Goal: Information Seeking & Learning: Learn about a topic

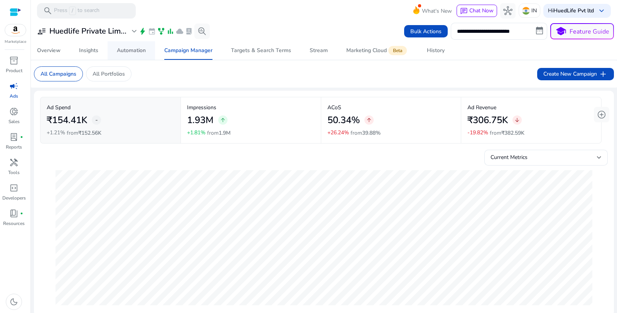
click at [126, 53] on div "Automation" at bounding box center [131, 50] width 29 height 5
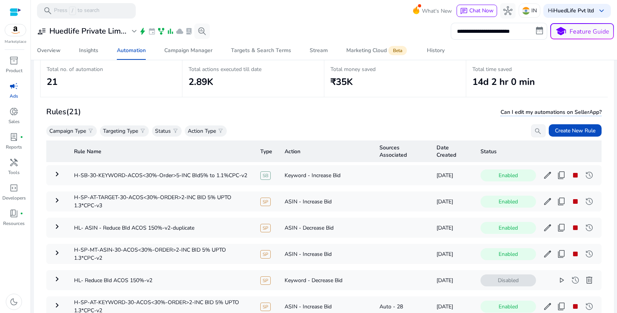
scroll to position [47, 0]
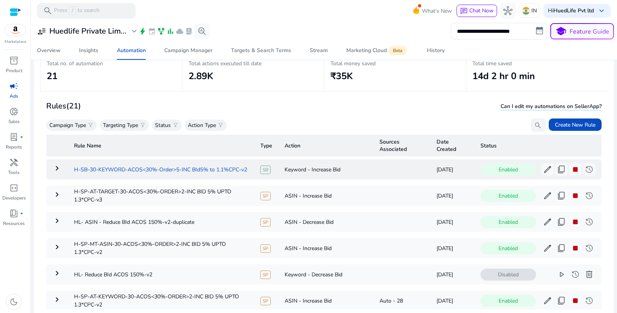
click at [213, 171] on td "H-SB-30-KEYWORD-ACOS<30%-Order>5-INC BId5% to 1.1%CPC-v2" at bounding box center [161, 169] width 186 height 20
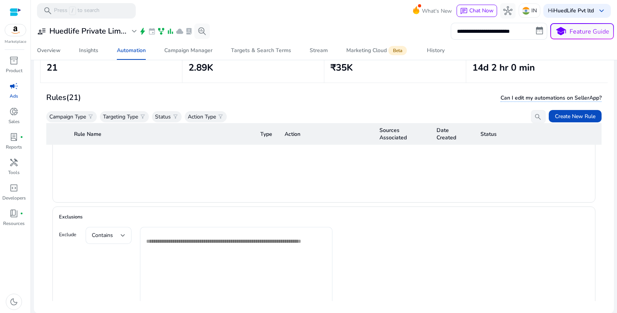
scroll to position [655, 0]
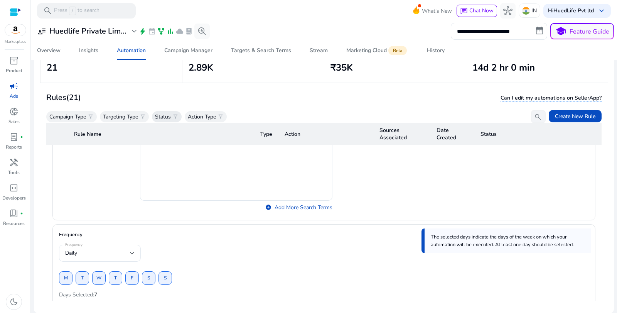
click at [176, 117] on span "filter_alt" at bounding box center [175, 116] width 6 height 6
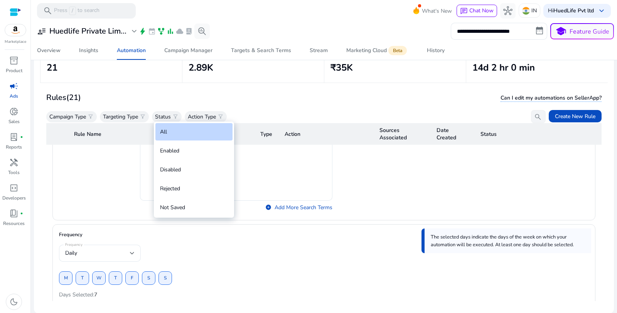
click at [142, 118] on div at bounding box center [308, 156] width 617 height 313
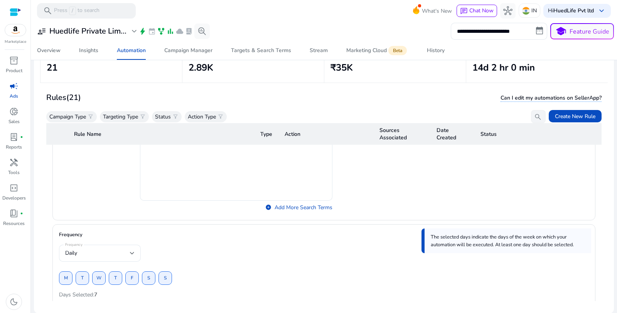
click at [142, 118] on span "filter_alt" at bounding box center [143, 116] width 6 height 6
click at [142, 97] on div at bounding box center [308, 156] width 617 height 313
click at [84, 113] on p "Campaign Type" at bounding box center [67, 117] width 37 height 8
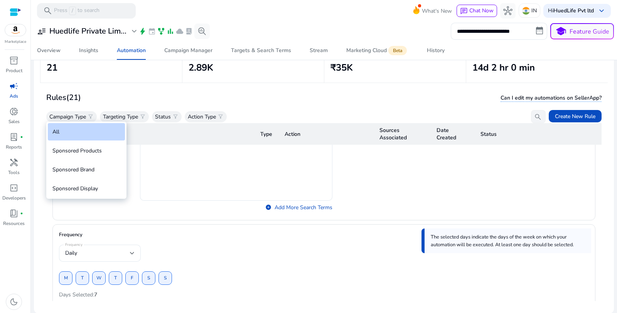
click at [101, 106] on div at bounding box center [308, 156] width 617 height 313
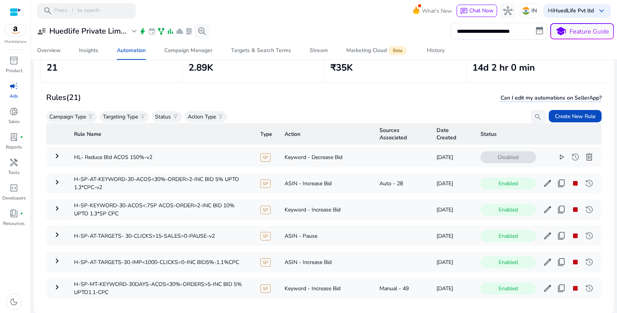
scroll to position [957, 0]
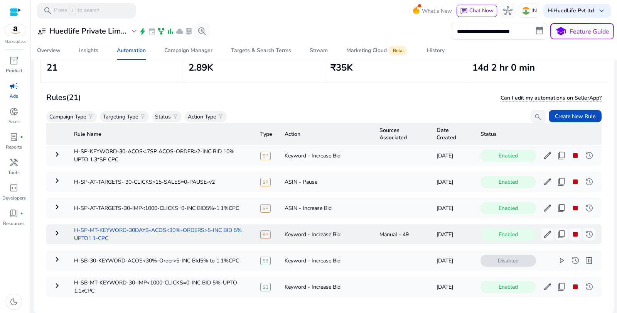
click at [153, 225] on td "H-SP-MT-KEYWORD-30DAYS-ACOS<30%-ORDERS>5-INC BID 5% UPTO1.1-CPC" at bounding box center [161, 234] width 186 height 20
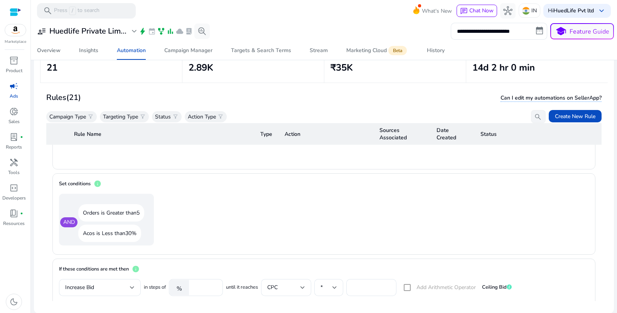
scroll to position [714, 0]
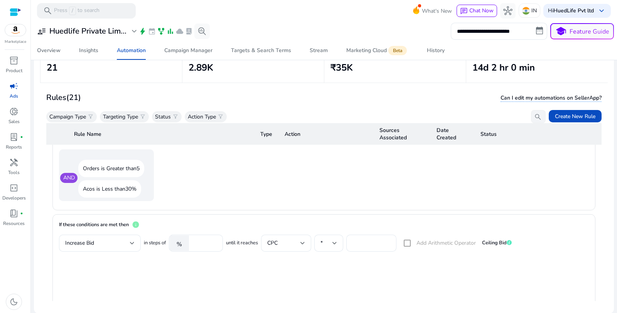
click at [336, 239] on mat-form-field "*" at bounding box center [328, 243] width 29 height 17
click at [337, 241] on mat-form-field "*" at bounding box center [328, 243] width 29 height 17
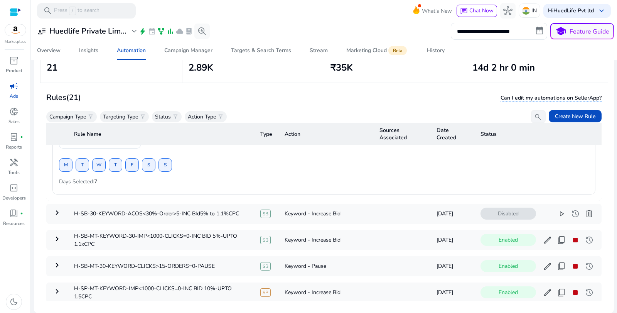
scroll to position [1052, 0]
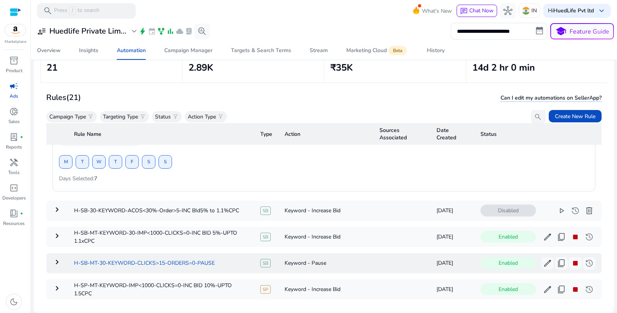
click at [193, 259] on td "H-SB-MT-30-KEYWORD-CLICKS>15-ORDERS=0-PAUSE" at bounding box center [161, 263] width 186 height 20
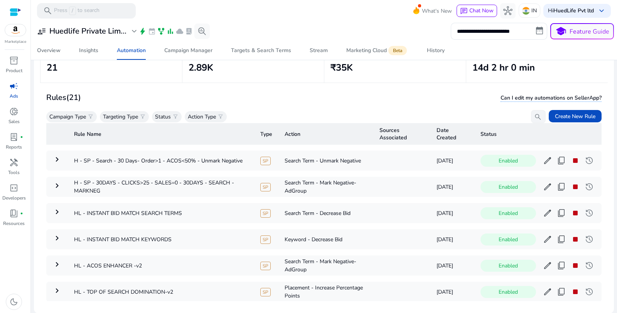
scroll to position [1163, 0]
click at [178, 206] on td "HL - INSTANT BID MATCH SEARCH TERMS" at bounding box center [161, 212] width 186 height 20
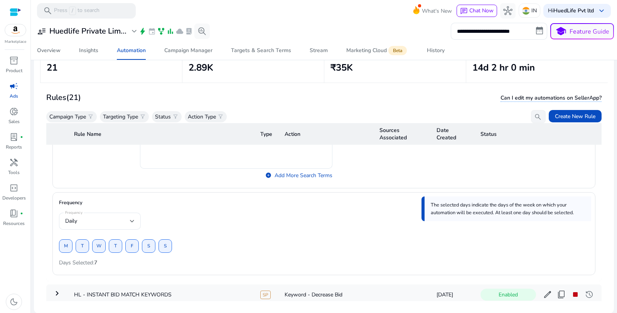
scroll to position [1182, 0]
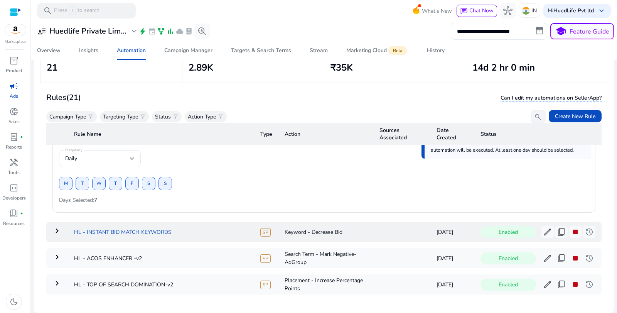
click at [87, 231] on td "HL - INSTANT BID MATCH KEYWORDS" at bounding box center [161, 232] width 186 height 20
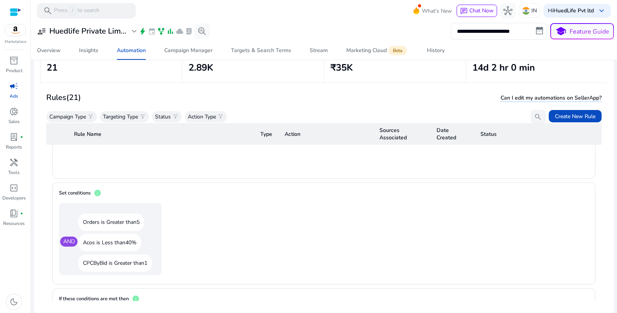
scroll to position [826, 0]
click at [86, 254] on p "CPCByBid is Greater than 1" at bounding box center [115, 261] width 74 height 17
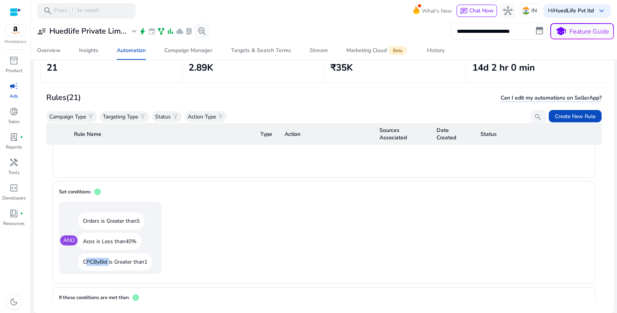
click at [86, 254] on p "CPCByBid is Greater than 1" at bounding box center [115, 261] width 74 height 17
click at [14, 216] on span "book_4" at bounding box center [13, 213] width 9 height 9
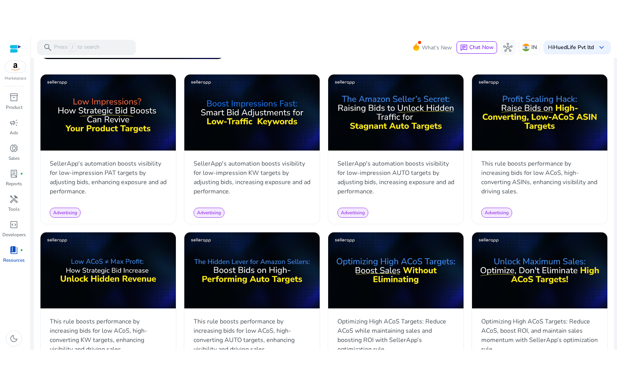
scroll to position [372, 0]
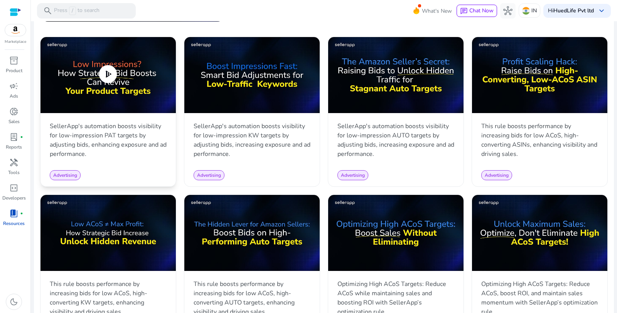
click at [106, 74] on span "play_circle" at bounding box center [108, 74] width 22 height 22
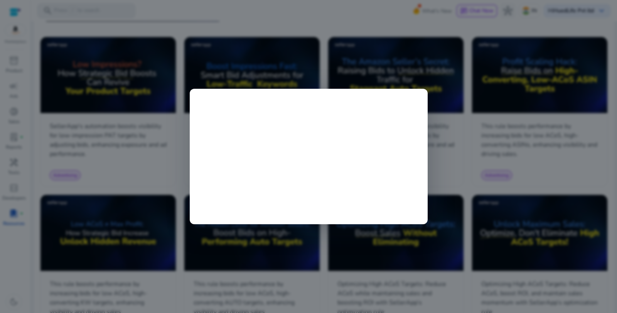
click at [134, 165] on div at bounding box center [308, 156] width 617 height 313
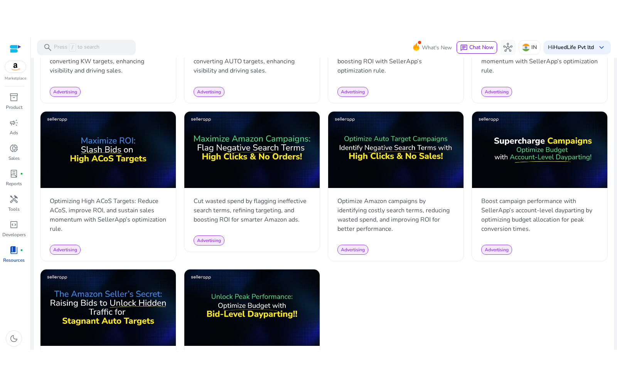
scroll to position [665, 0]
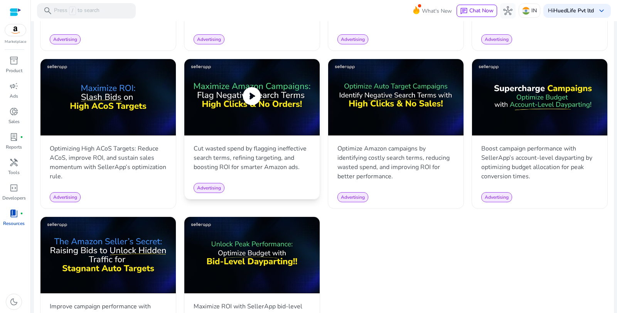
click at [235, 98] on img at bounding box center [251, 97] width 135 height 76
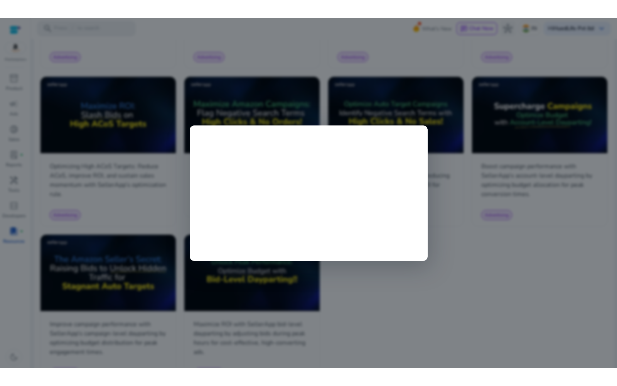
scroll to position [654, 0]
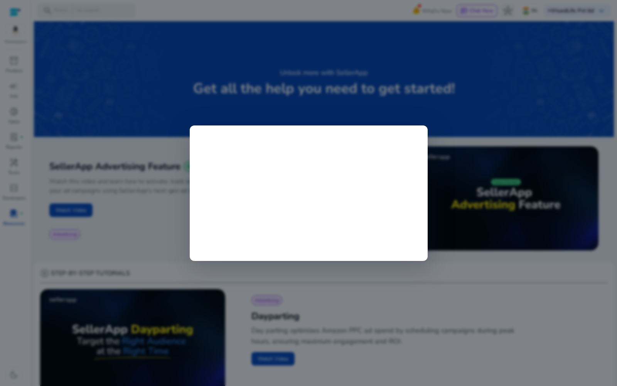
scroll to position [654, 0]
